Goal: Task Accomplishment & Management: Complete application form

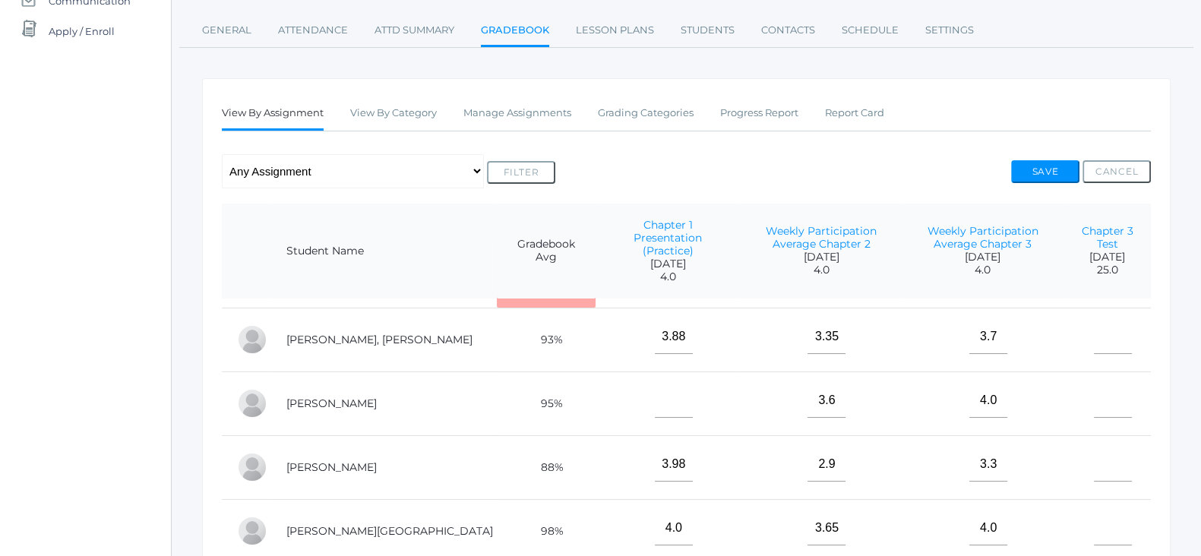
scroll to position [94, 0]
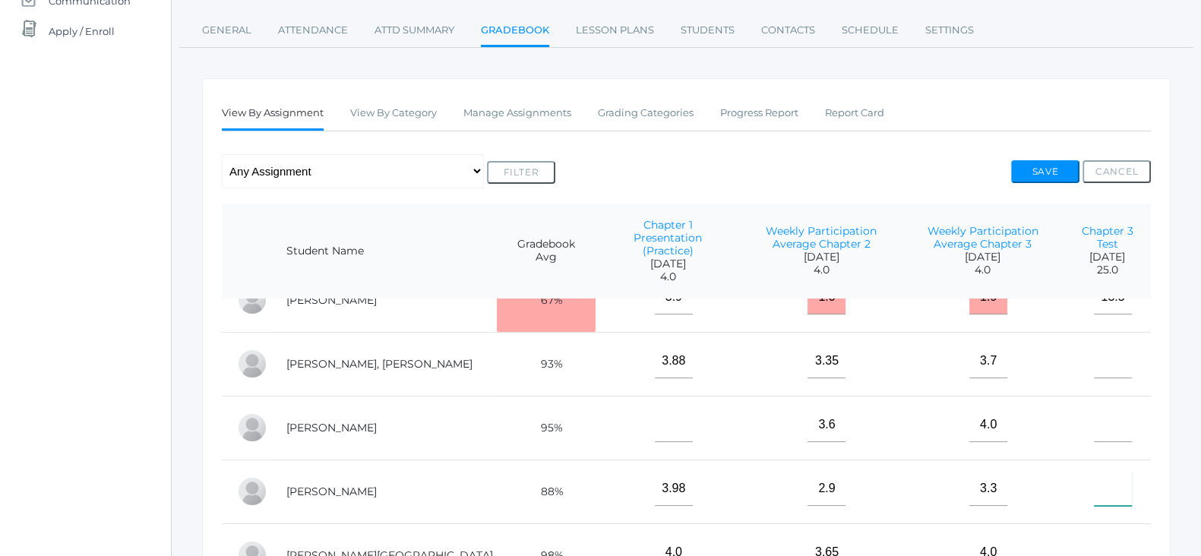
click at [1098, 476] on input"] "text" at bounding box center [1113, 489] width 38 height 34
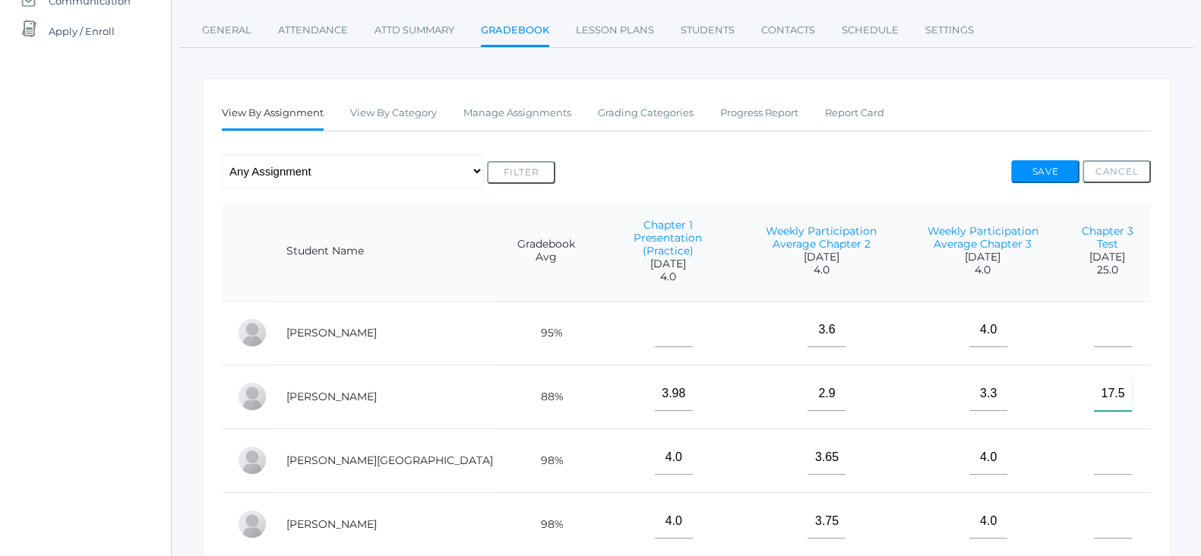
scroll to position [467, 0]
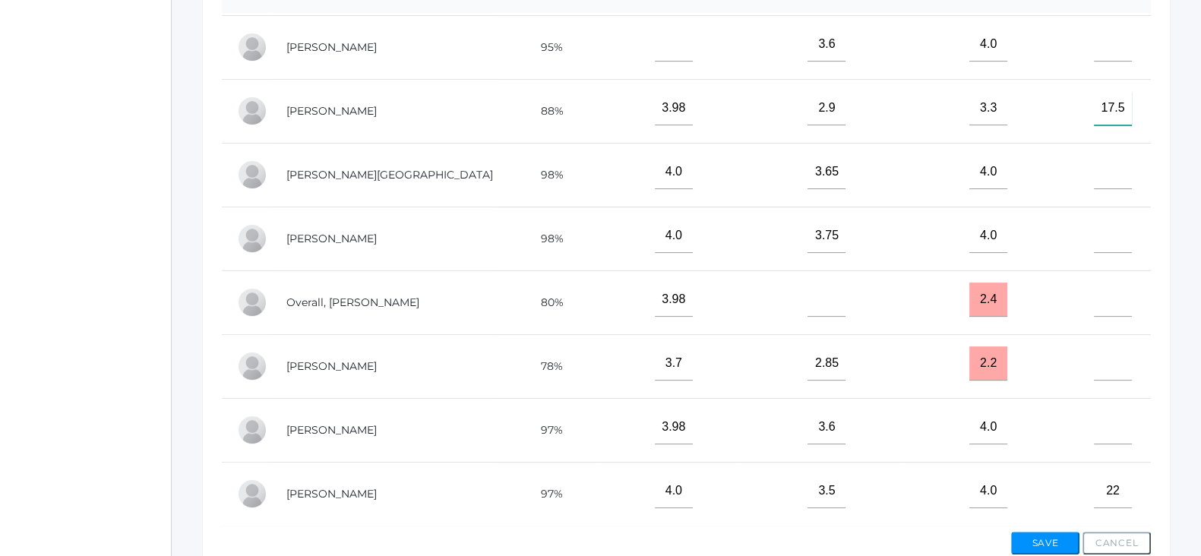
type input"] "17.5"
click at [1094, 347] on input"] "text" at bounding box center [1113, 363] width 38 height 34
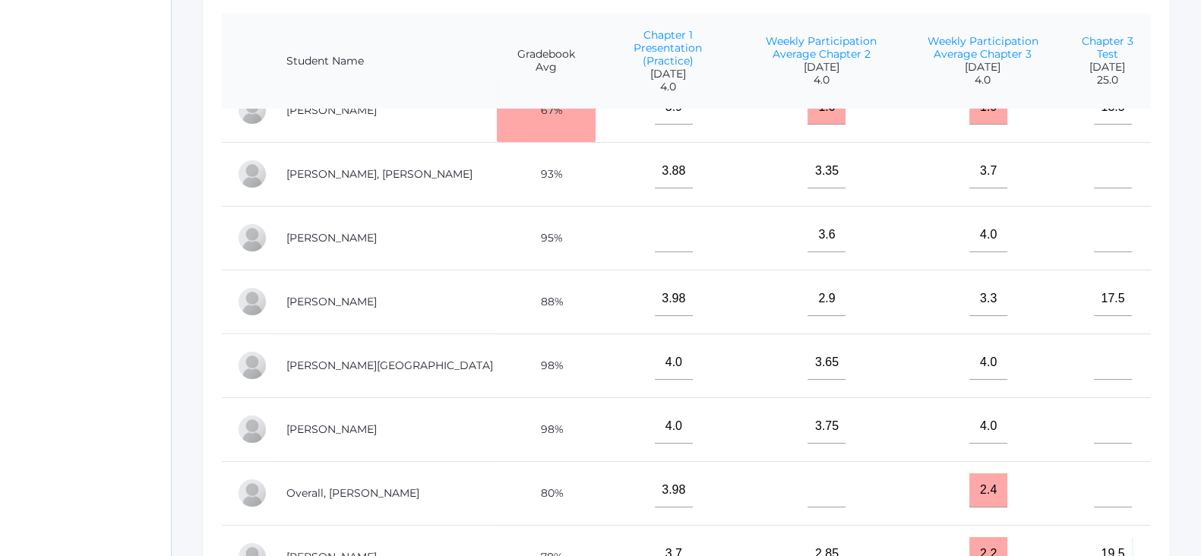
scroll to position [189, 0]
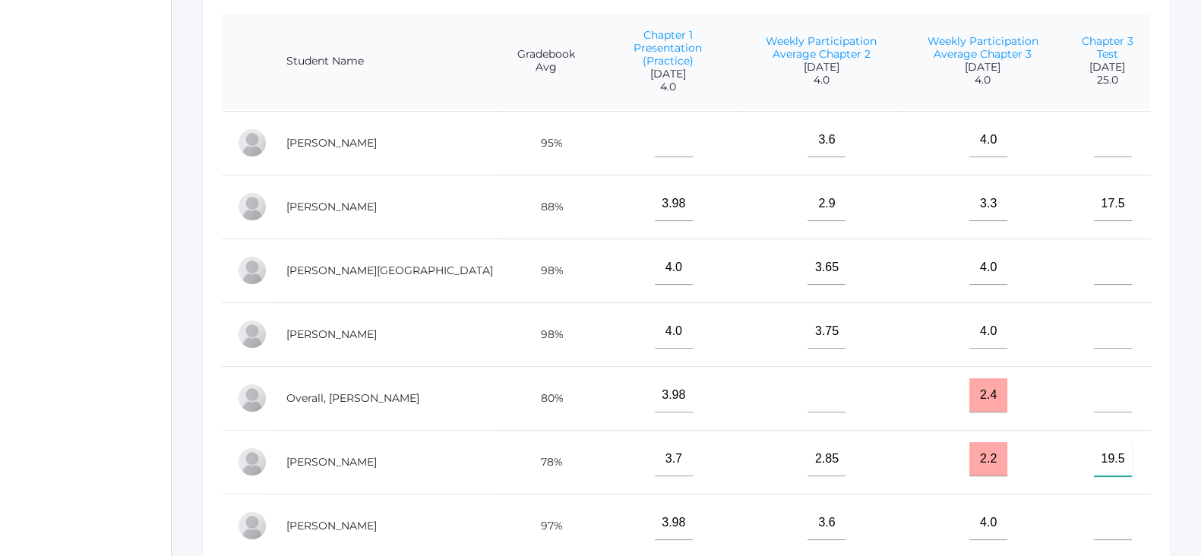
type input"] "19.5"
click at [1099, 321] on input"] "text" at bounding box center [1113, 332] width 38 height 34
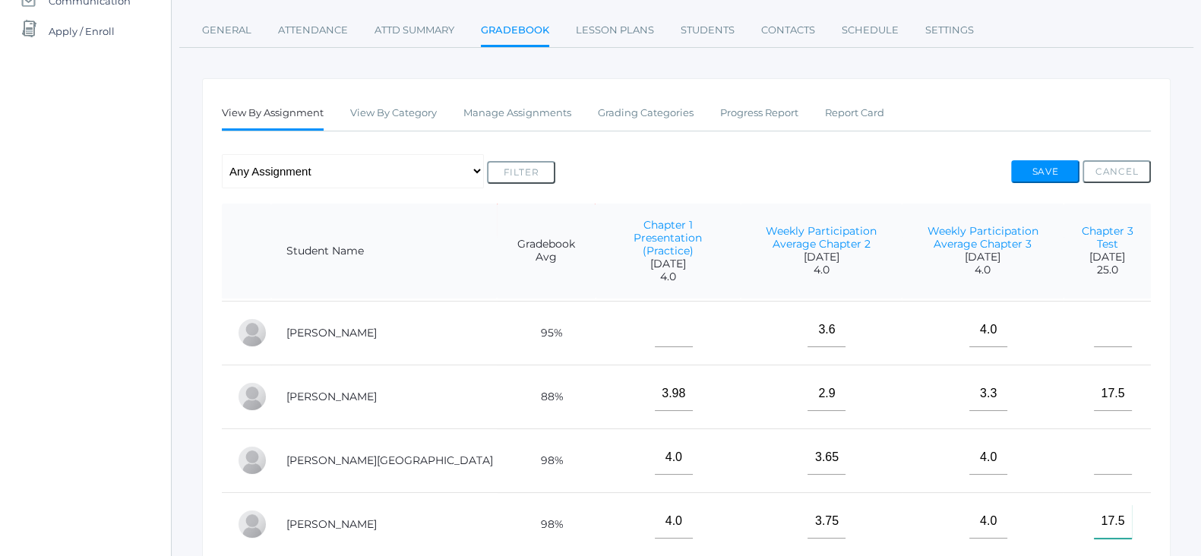
type input"] "17.5"
click at [1099, 313] on input"] "text" at bounding box center [1113, 330] width 38 height 34
type input"] "19"
click at [1094, 451] on input"] "text" at bounding box center [1113, 458] width 38 height 34
type input"] "19.25"
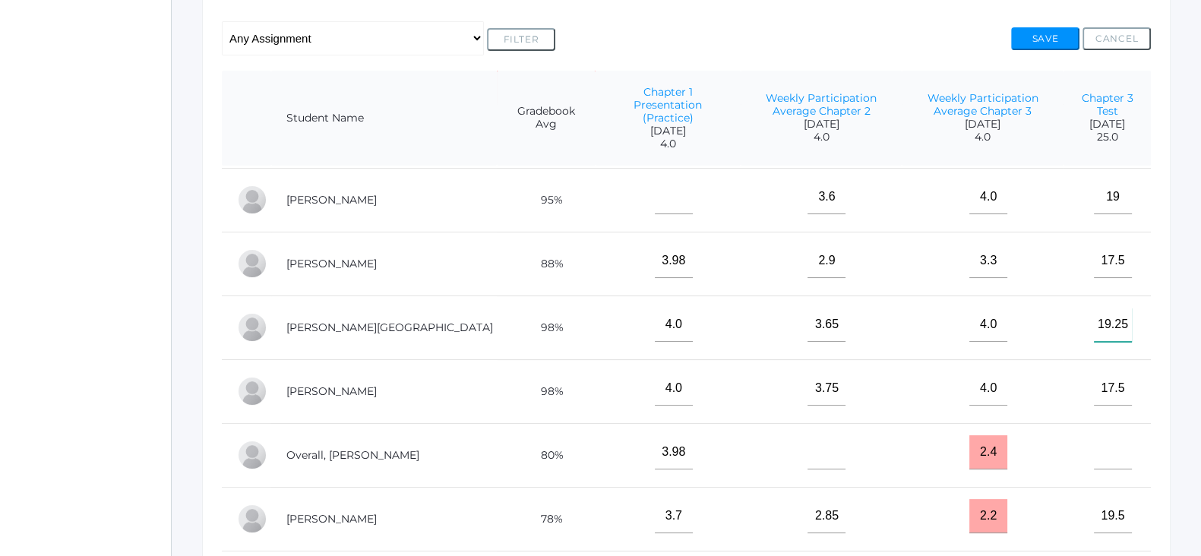
scroll to position [467, 0]
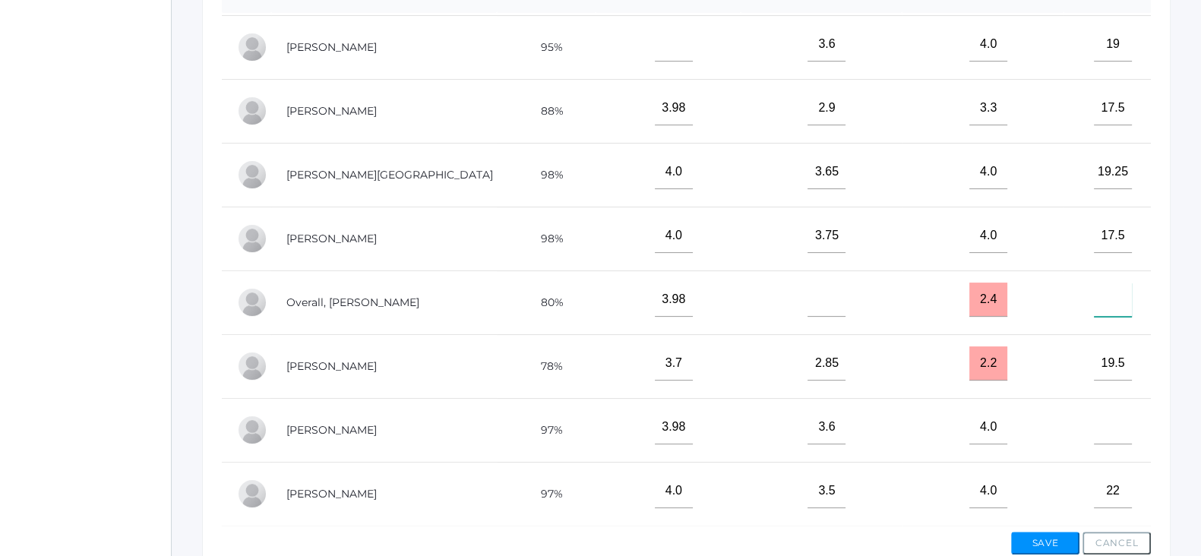
drag, startPoint x: 1099, startPoint y: 289, endPoint x: 1151, endPoint y: 233, distance: 76.9
click at [1099, 289] on input"] "text" at bounding box center [1113, 300] width 38 height 34
type input"] "15"
click at [1094, 412] on input"] "text" at bounding box center [1113, 427] width 38 height 34
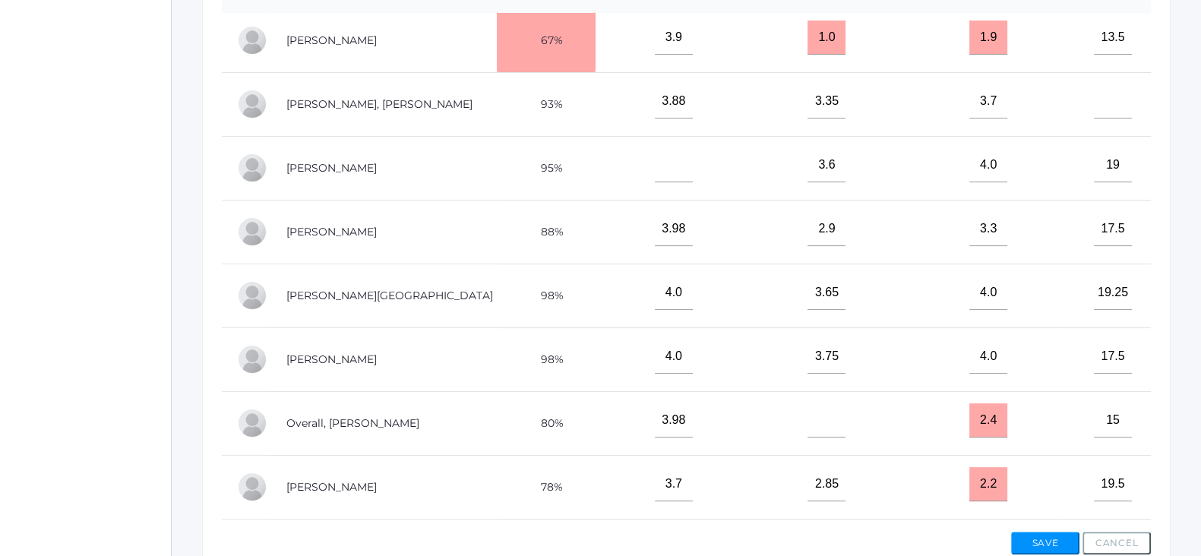
scroll to position [0, 0]
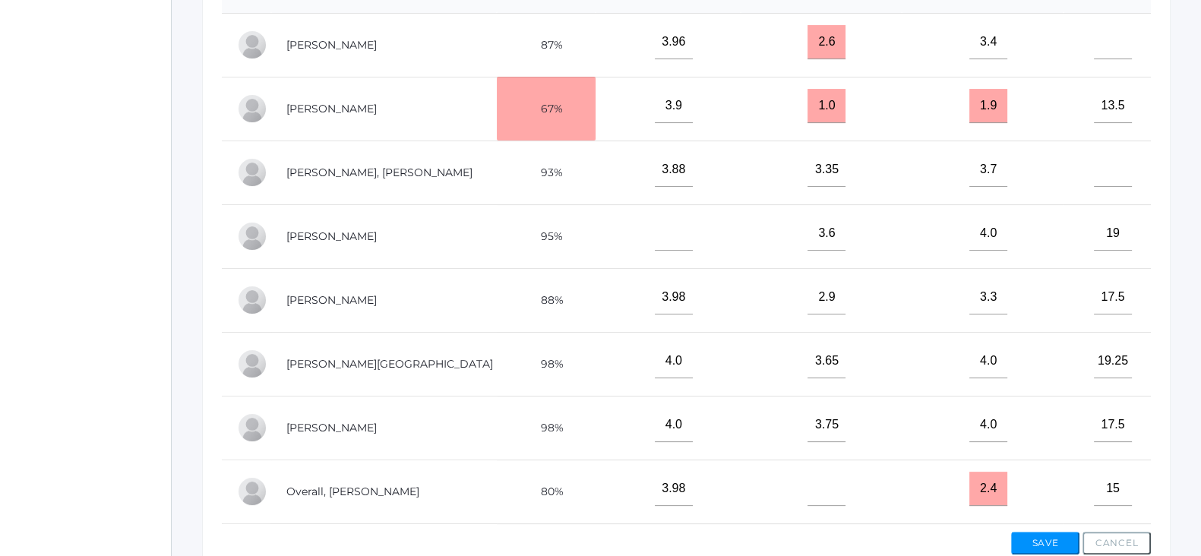
type input"] "18.5"
click at [1112, 158] on input"] "text" at bounding box center [1113, 170] width 38 height 34
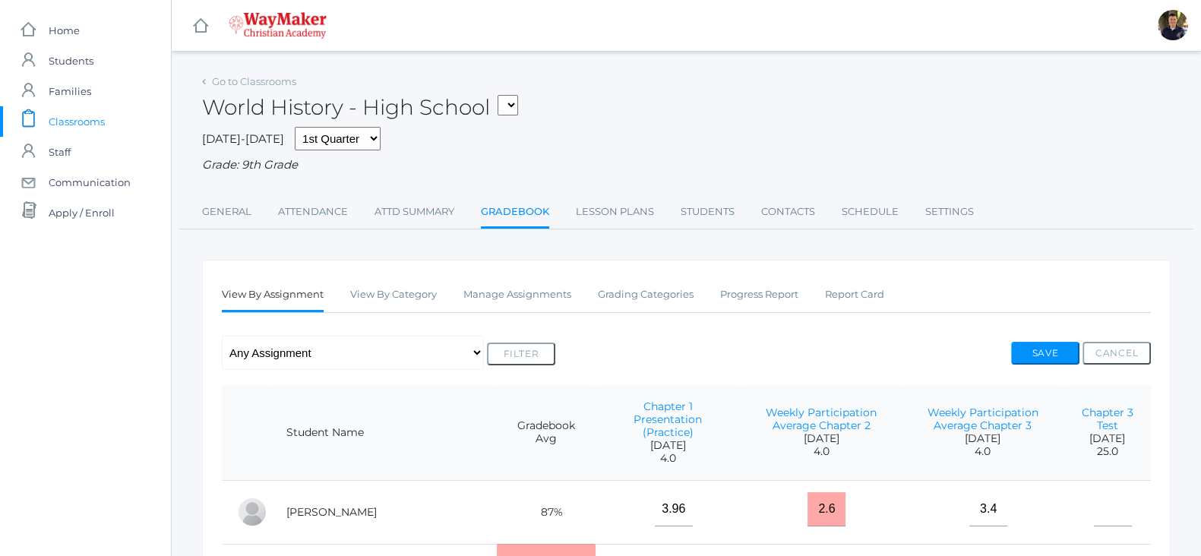
scroll to position [189, 0]
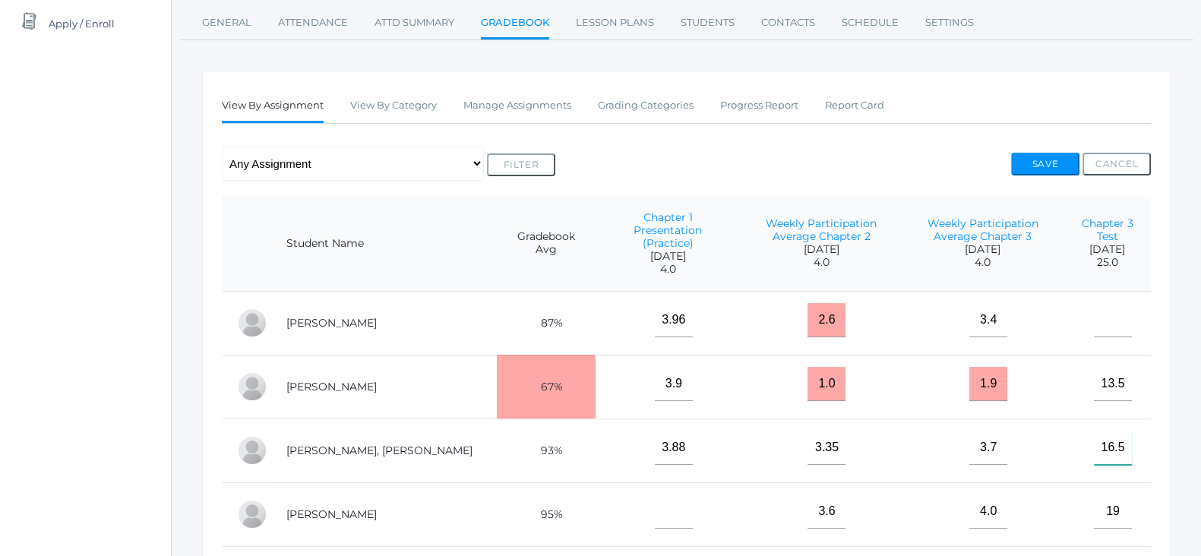
type input"] "16.5"
click at [1102, 315] on input"] "text" at bounding box center [1113, 320] width 38 height 34
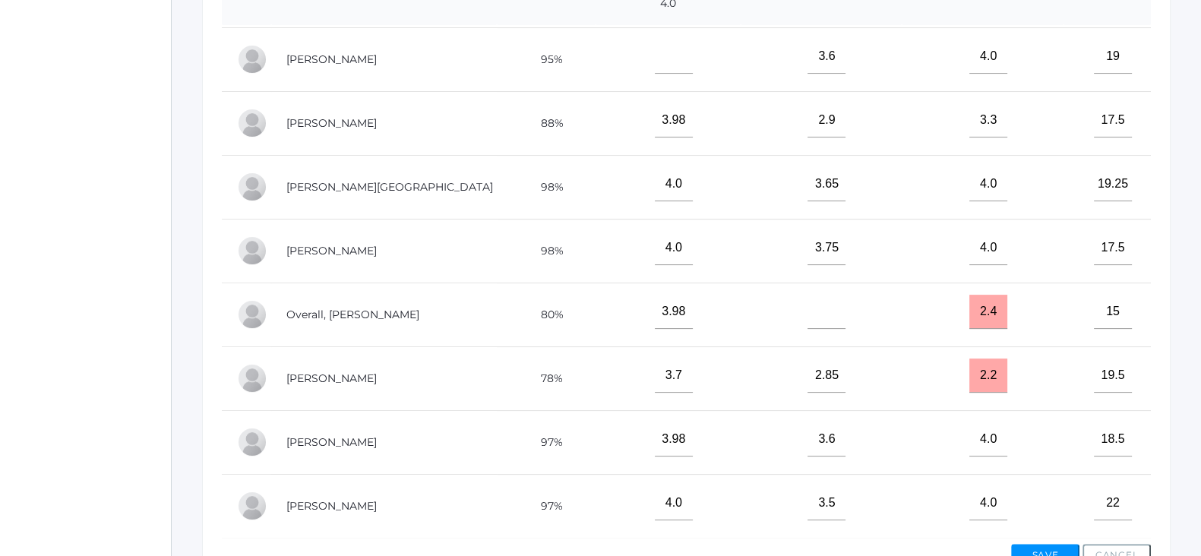
scroll to position [555, 0]
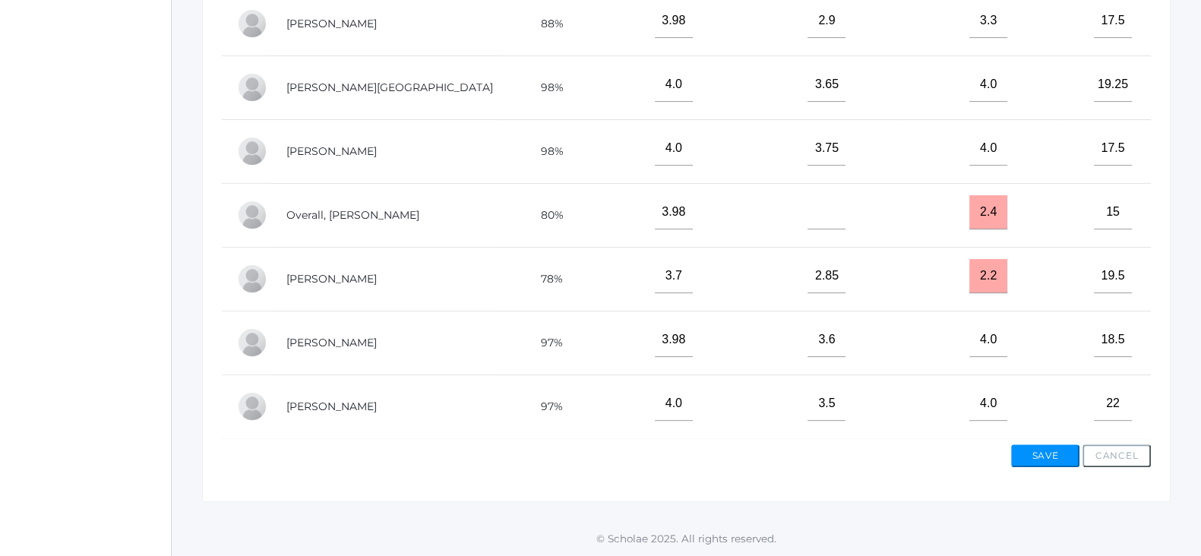
type input"] "14.75"
click at [1030, 453] on button "Save" at bounding box center [1045, 455] width 68 height 23
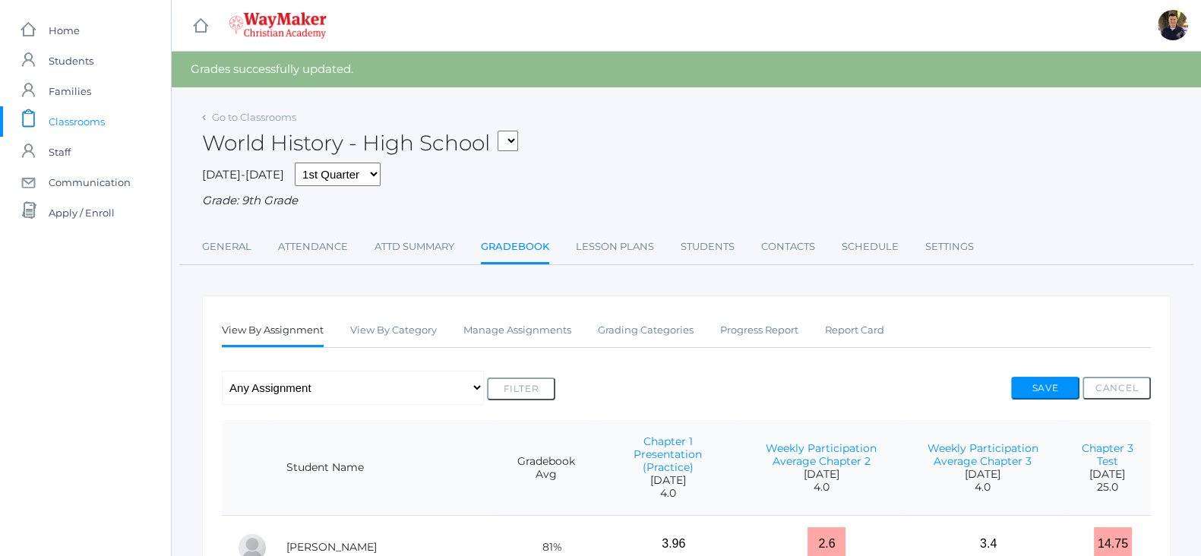
click at [520, 248] on link "Gradebook" at bounding box center [515, 248] width 68 height 33
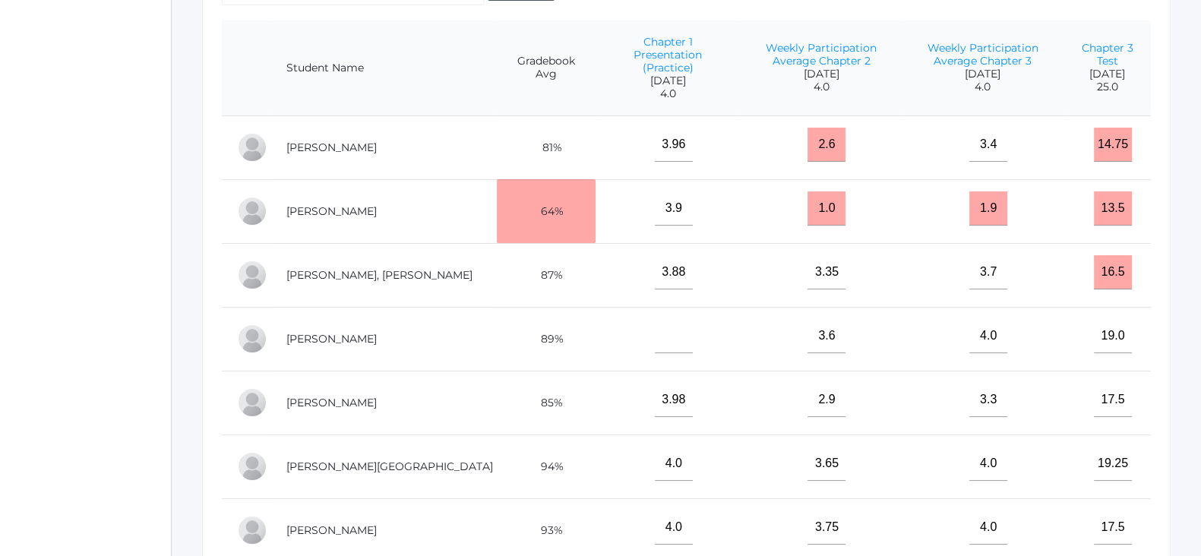
scroll to position [80, 0]
